Goal: Check status: Check status

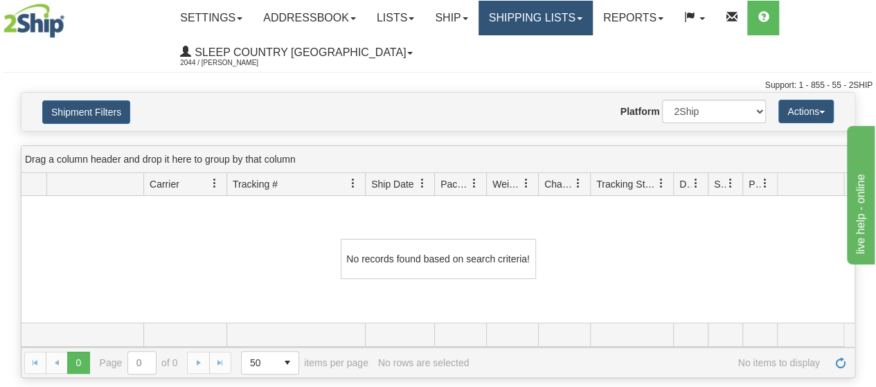
drag, startPoint x: 594, startPoint y: 10, endPoint x: 580, endPoint y: 20, distance: 16.9
click at [593, 11] on link "Shipping lists" at bounding box center [536, 18] width 114 height 35
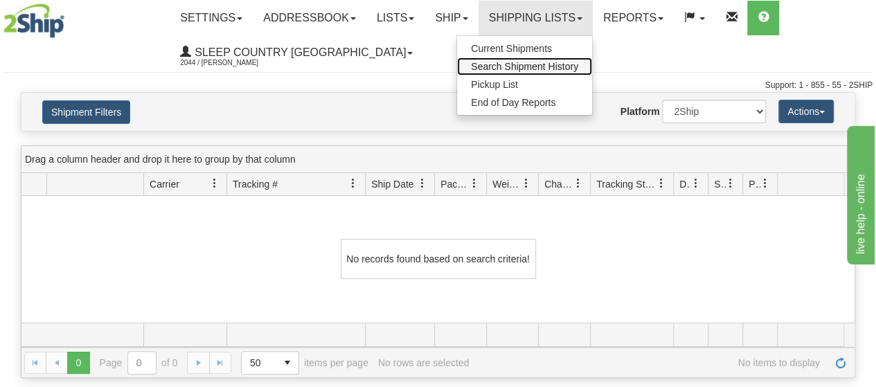
click at [524, 62] on span "Search Shipment History" at bounding box center [524, 66] width 107 height 11
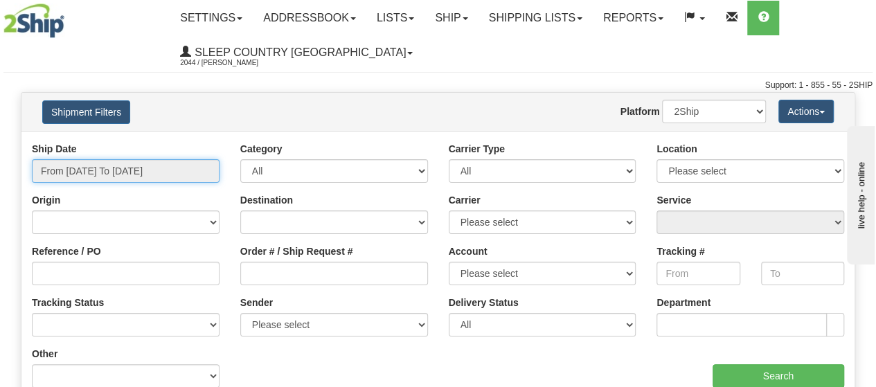
click at [199, 170] on input "From [DATE] To [DATE]" at bounding box center [126, 171] width 188 height 24
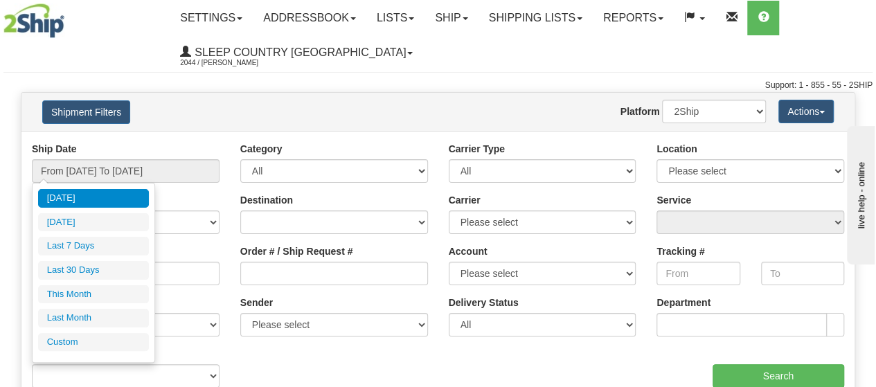
drag, startPoint x: 84, startPoint y: 267, endPoint x: 141, endPoint y: 209, distance: 81.3
click at [84, 267] on li "Last 30 Days" at bounding box center [93, 270] width 111 height 19
type input "From [DATE] To [DATE]"
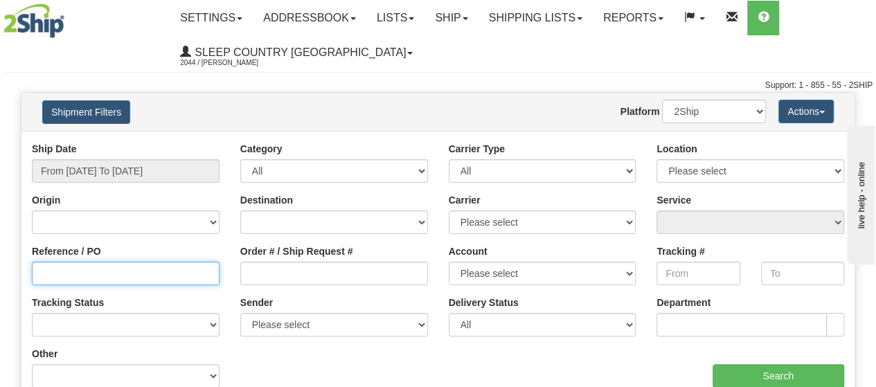
click at [54, 271] on input "Reference / PO" at bounding box center [126, 274] width 188 height 24
type input "3011888"
